Goal: Find contact information: Find specific page/section

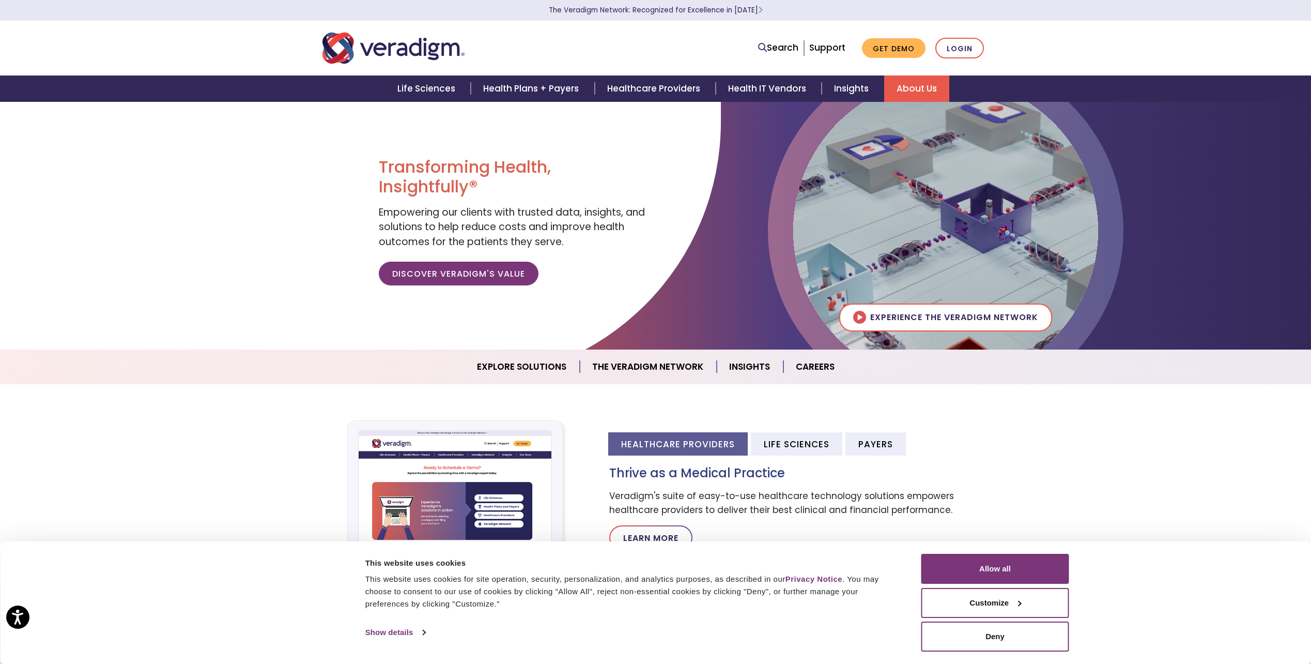
click at [897, 91] on link "About Us" at bounding box center [916, 88] width 65 height 26
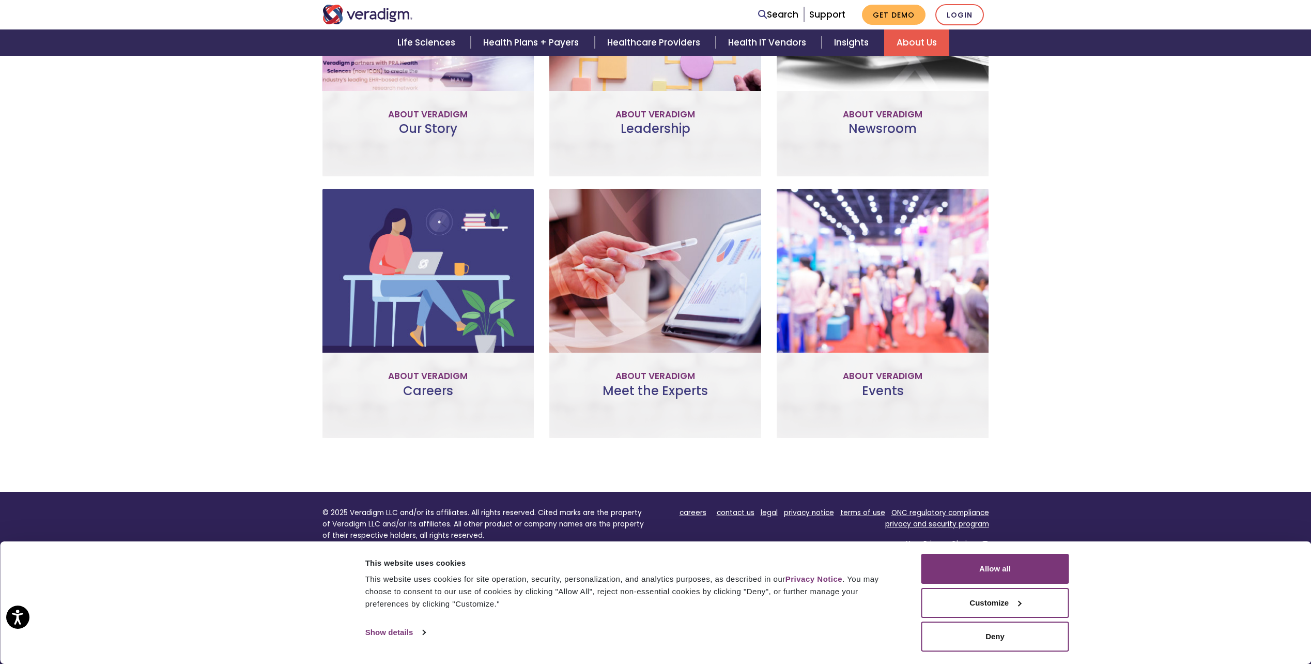
scroll to position [599, 0]
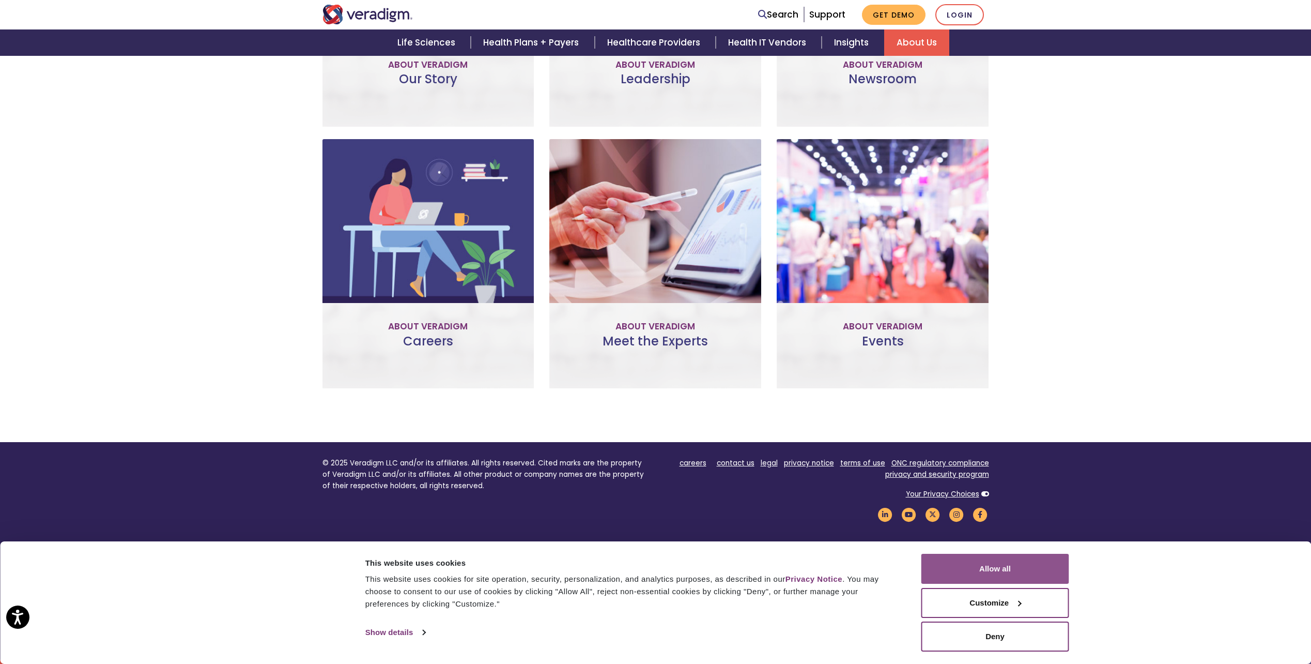
click at [1003, 571] on button "Allow all" at bounding box center [995, 568] width 148 height 30
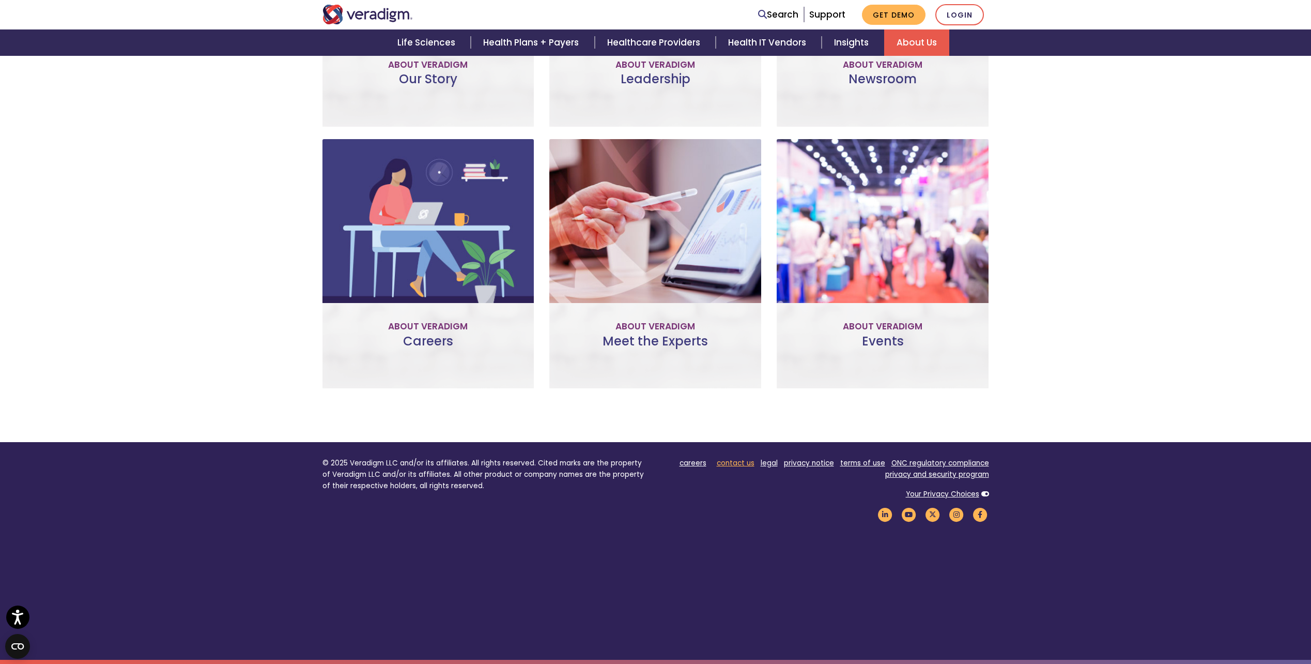
click at [727, 459] on link "contact us" at bounding box center [736, 463] width 38 height 10
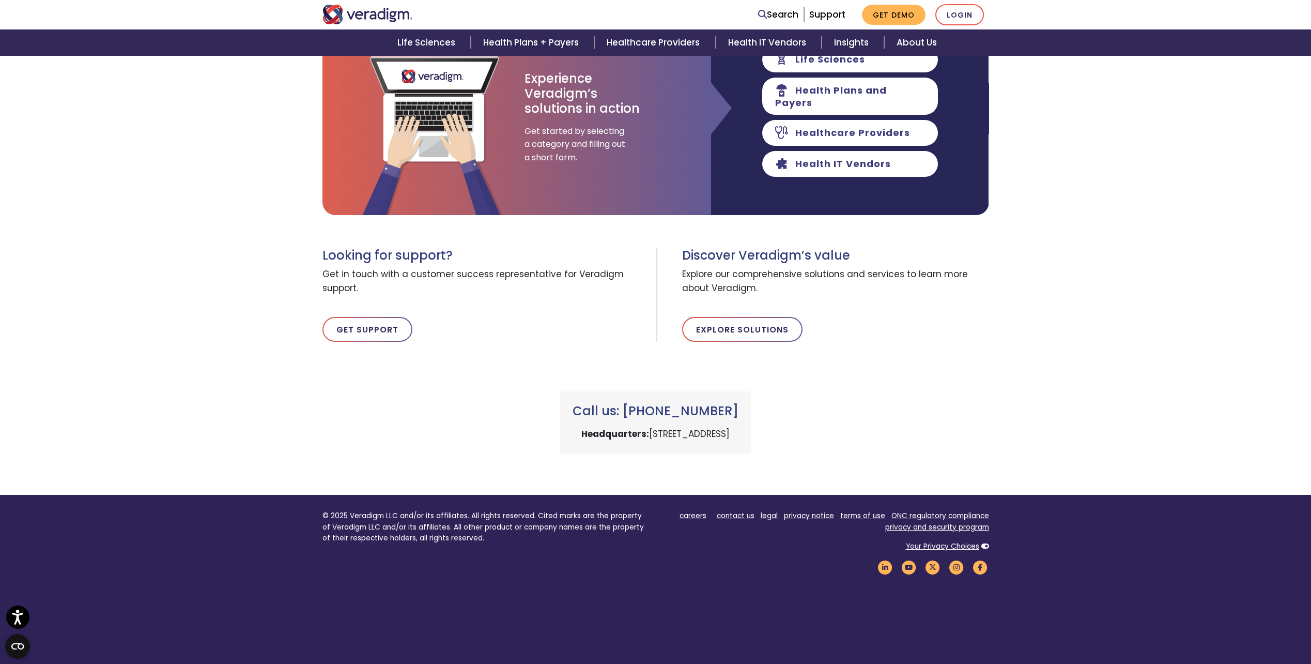
scroll to position [230, 0]
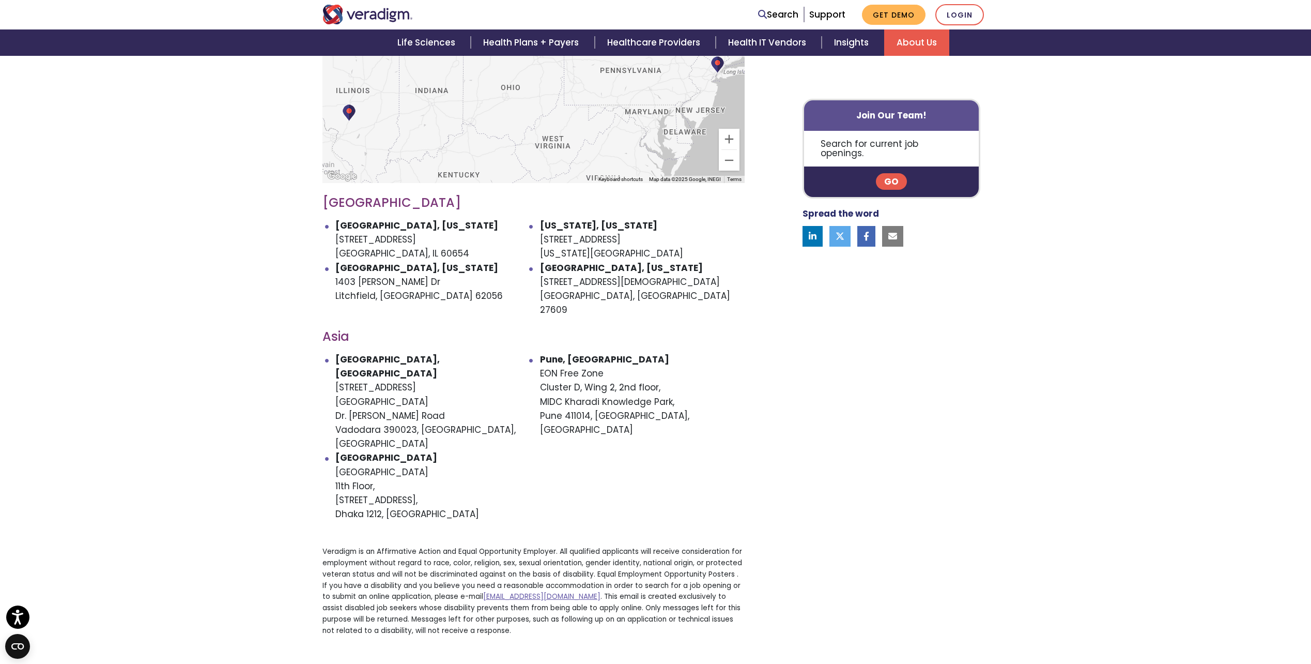
scroll to position [465, 0]
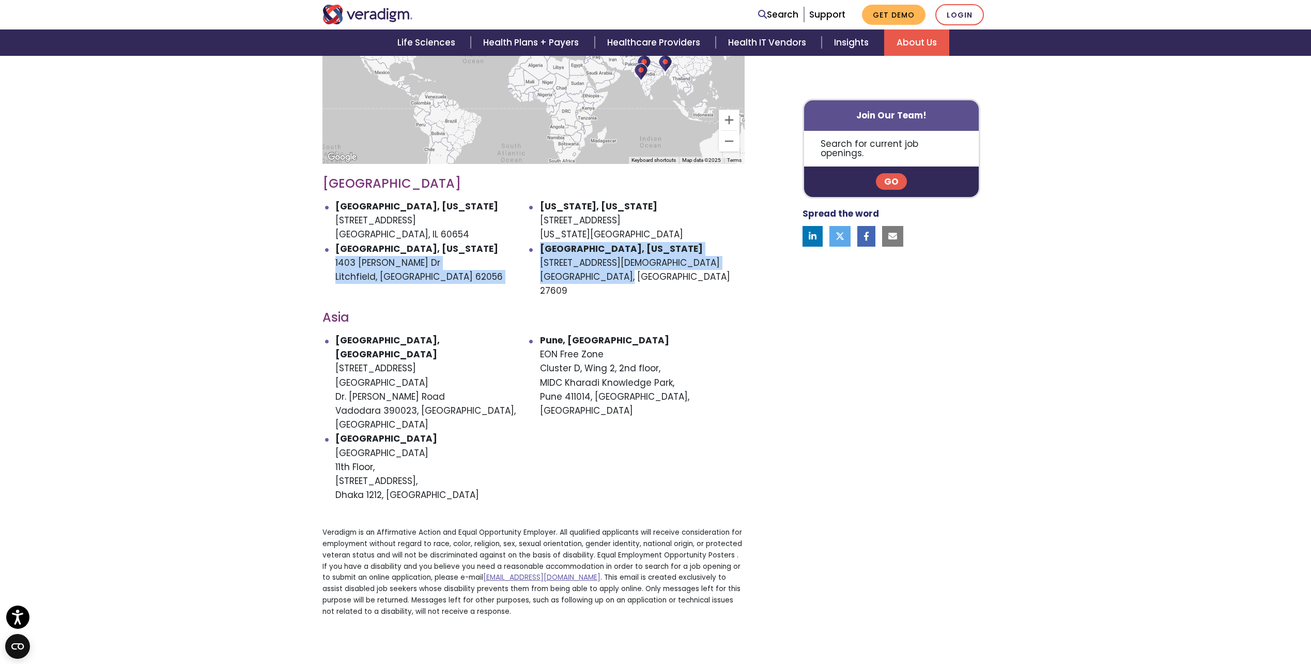
drag, startPoint x: 539, startPoint y: 246, endPoint x: 645, endPoint y: 268, distance: 107.6
click at [645, 268] on ul "[GEOGRAPHIC_DATA], [US_STATE] [STREET_ADDRESS] [US_STATE], [US_STATE] [STREET_A…" at bounding box center [533, 248] width 422 height 98
click at [643, 269] on li "[GEOGRAPHIC_DATA], [US_STATE] [STREET_ADDRESS][DEMOGRAPHIC_DATA]" at bounding box center [642, 270] width 205 height 56
drag, startPoint x: 538, startPoint y: 248, endPoint x: 648, endPoint y: 247, distance: 109.6
click at [648, 247] on ul "[GEOGRAPHIC_DATA], [US_STATE] [STREET_ADDRESS] [US_STATE], [US_STATE] [STREET_A…" at bounding box center [533, 248] width 422 height 98
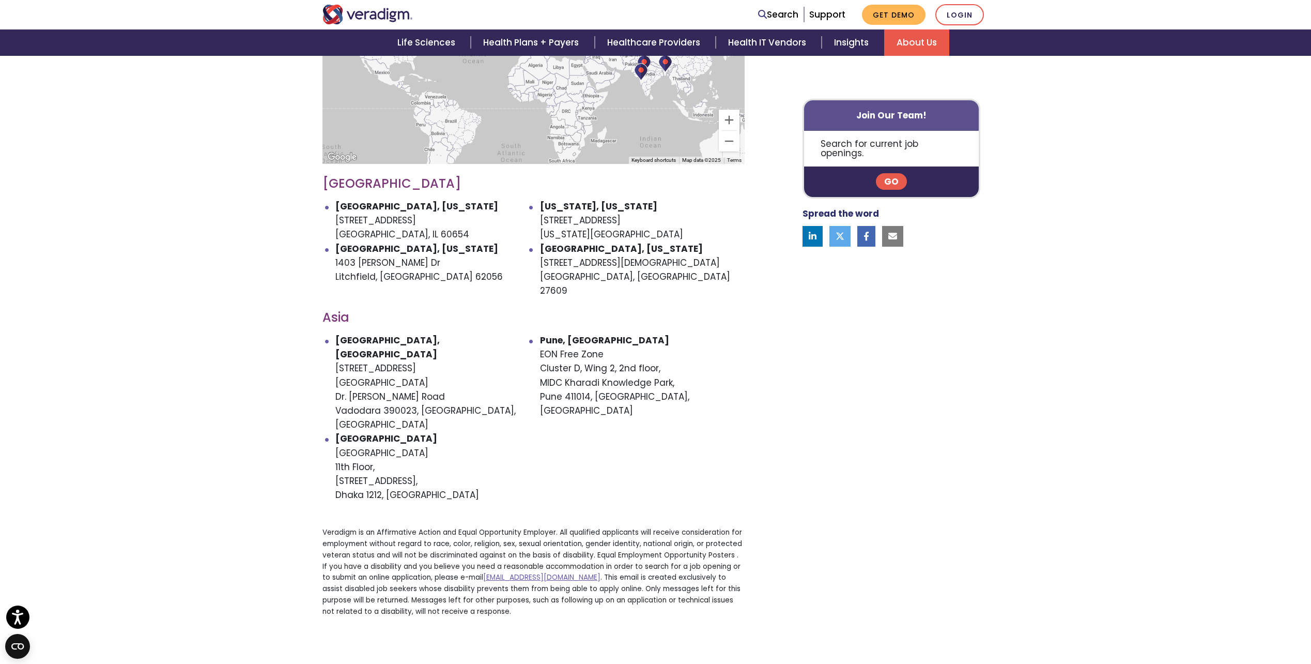
drag, startPoint x: 648, startPoint y: 247, endPoint x: 640, endPoint y: 258, distance: 13.8
click at [645, 256] on li "[GEOGRAPHIC_DATA], [US_STATE] [STREET_ADDRESS][DEMOGRAPHIC_DATA]" at bounding box center [642, 270] width 205 height 56
drag, startPoint x: 542, startPoint y: 249, endPoint x: 643, endPoint y: 274, distance: 104.3
click at [643, 274] on div "← Move left → Move right ↑ Move up ↓ Move down + Zoom in - Zoom out Home Jump l…" at bounding box center [534, 291] width 438 height 668
click at [577, 274] on div "← Move left → Move right ↑ Move up ↓ Move down + Zoom in - Zoom out Home Jump l…" at bounding box center [534, 291] width 438 height 668
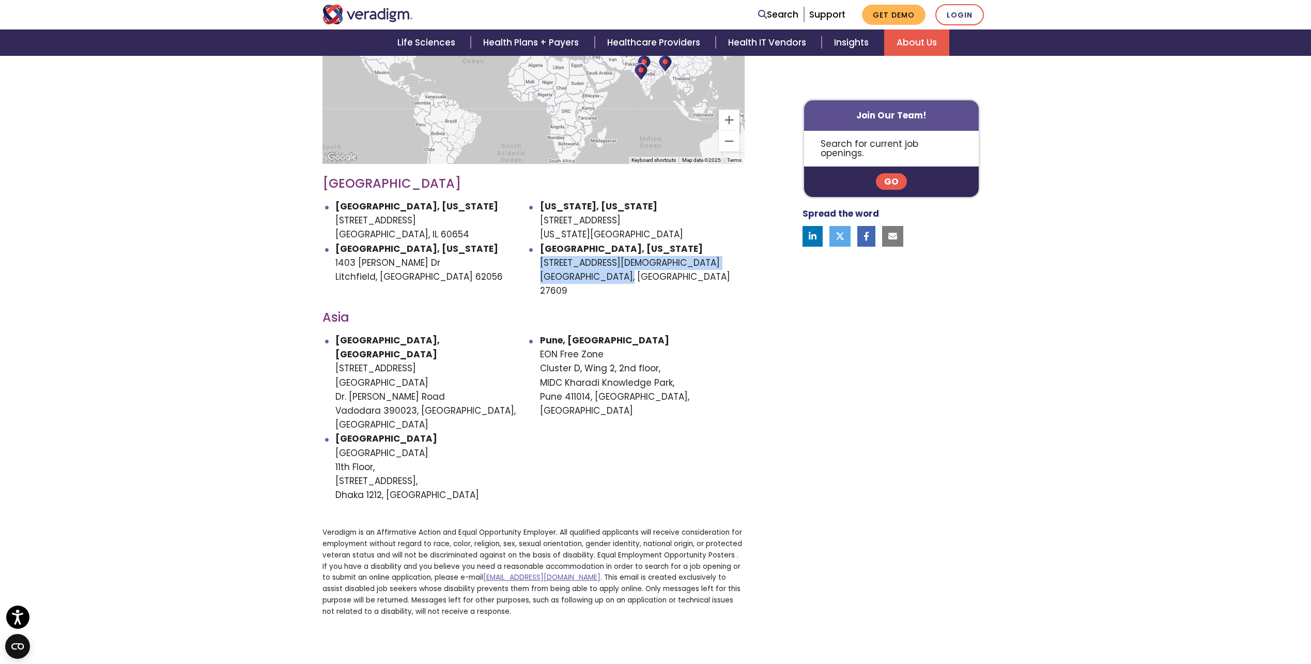
drag, startPoint x: 541, startPoint y: 247, endPoint x: 621, endPoint y: 261, distance: 81.4
click at [621, 261] on li "[GEOGRAPHIC_DATA], [US_STATE] [STREET_ADDRESS][DEMOGRAPHIC_DATA]" at bounding box center [642, 270] width 205 height 56
copy li "[STREET_ADDRESS][DEMOGRAPHIC_DATA]"
click at [497, 301] on div "← Move left → Move right ↑ Move up ↓ Move down + Zoom in - Zoom out Home Jump l…" at bounding box center [534, 291] width 438 height 668
drag, startPoint x: 539, startPoint y: 245, endPoint x: 622, endPoint y: 258, distance: 83.6
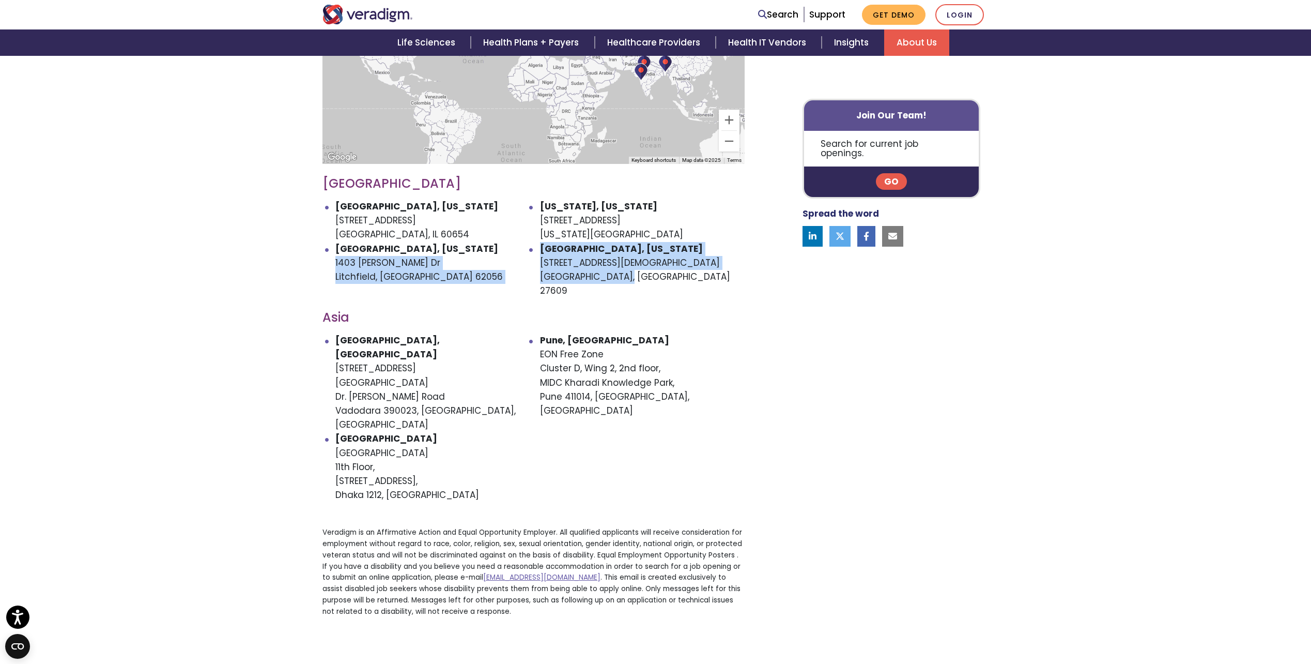
click at [622, 258] on ul "[GEOGRAPHIC_DATA], [US_STATE] [STREET_ADDRESS] [US_STATE], [US_STATE] [STREET_A…" at bounding box center [533, 248] width 422 height 98
drag, startPoint x: 622, startPoint y: 258, endPoint x: 627, endPoint y: 265, distance: 8.6
click at [627, 265] on li "[GEOGRAPHIC_DATA], [US_STATE] [STREET_ADDRESS][DEMOGRAPHIC_DATA]" at bounding box center [642, 270] width 205 height 56
drag, startPoint x: 627, startPoint y: 266, endPoint x: 544, endPoint y: 249, distance: 85.3
click at [544, 249] on li "[GEOGRAPHIC_DATA], [US_STATE] [STREET_ADDRESS][DEMOGRAPHIC_DATA]" at bounding box center [642, 270] width 205 height 56
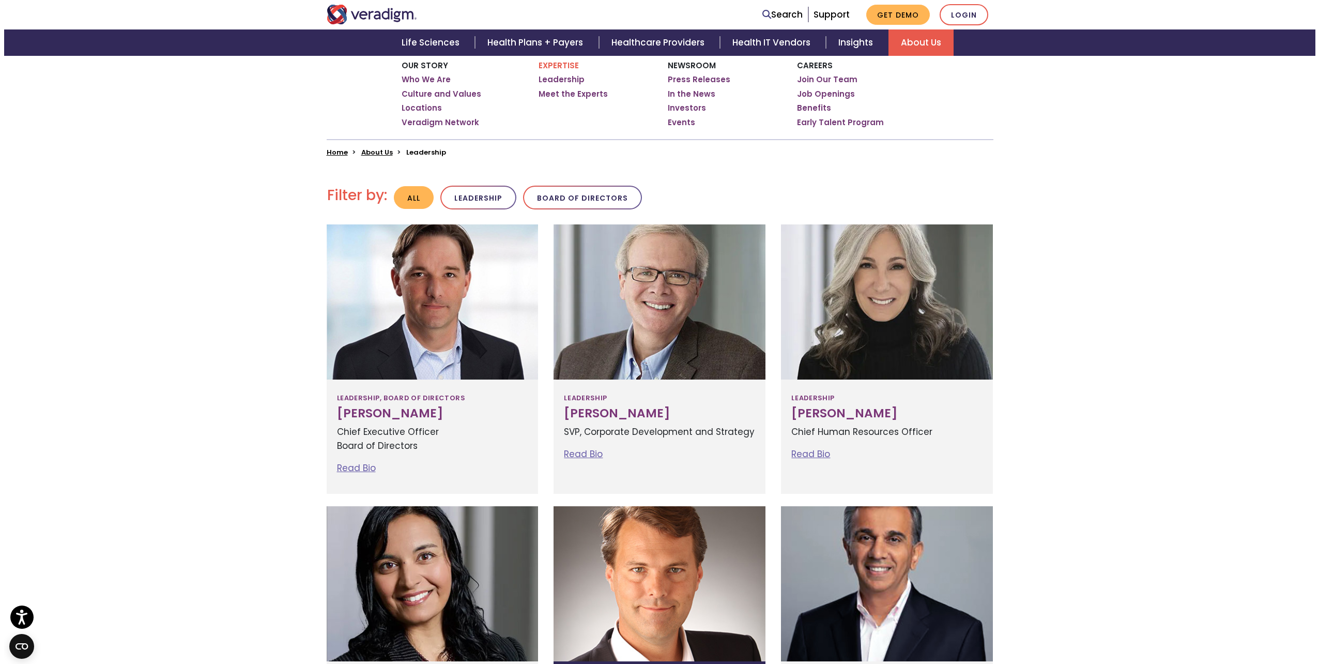
scroll to position [103, 0]
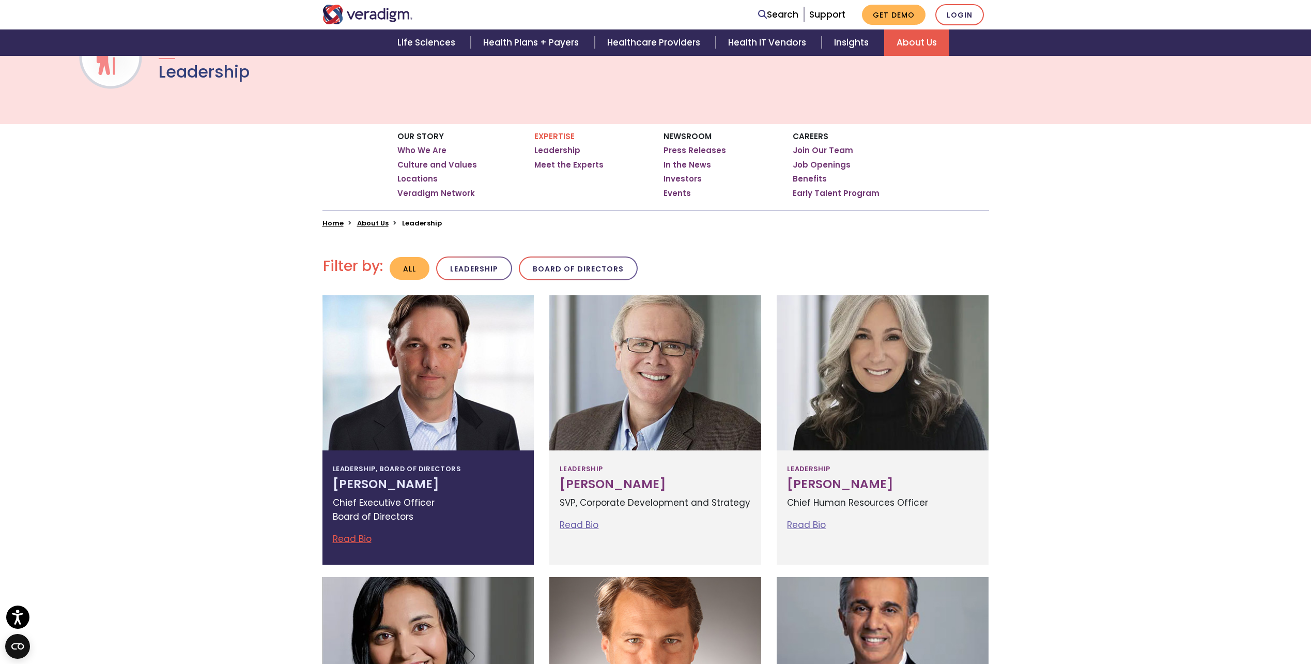
click at [478, 358] on div at bounding box center [428, 372] width 212 height 155
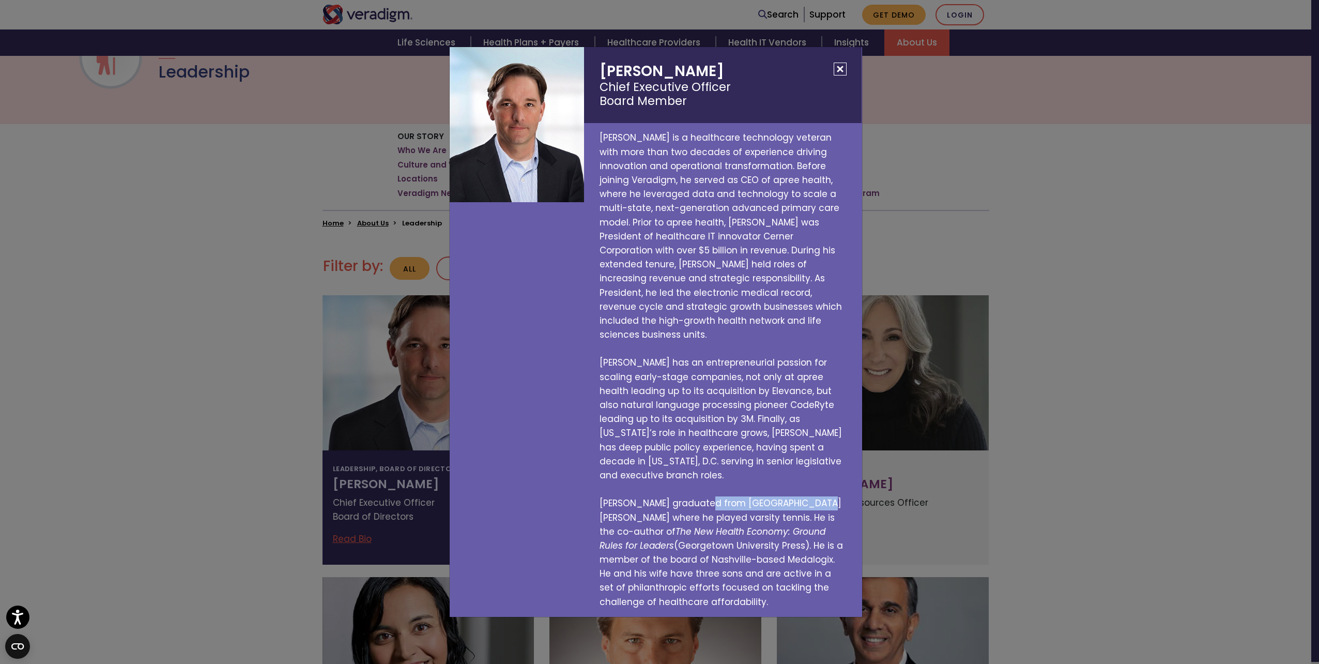
drag, startPoint x: 698, startPoint y: 489, endPoint x: 795, endPoint y: 489, distance: 97.7
click at [795, 489] on p "Don Trigg is a healthcare technology veteran with more than two decades of expe…" at bounding box center [722, 369] width 277 height 493
copy p "St. Lawrence University"
click at [816, 514] on p "Don Trigg is a healthcare technology veteran with more than two decades of expe…" at bounding box center [722, 369] width 277 height 493
click at [711, 353] on p "Don Trigg is a healthcare technology veteran with more than two decades of expe…" at bounding box center [722, 369] width 277 height 493
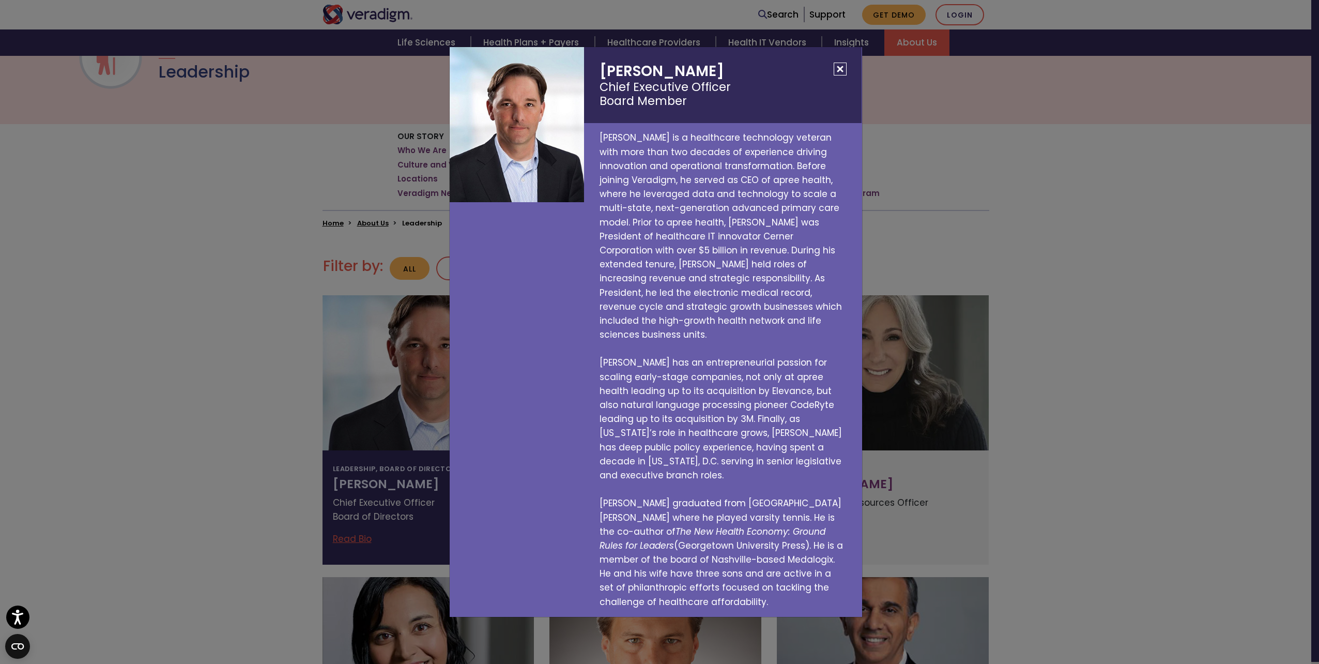
click at [531, 131] on div at bounding box center [517, 124] width 135 height 155
